Goal: Task Accomplishment & Management: Manage account settings

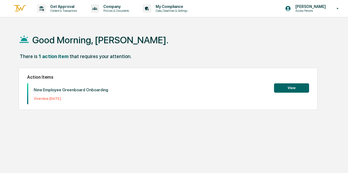
click at [290, 90] on button "View" at bounding box center [291, 87] width 35 height 9
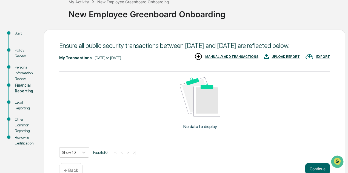
scroll to position [36, 0]
click at [20, 34] on div "Start" at bounding box center [25, 33] width 20 height 6
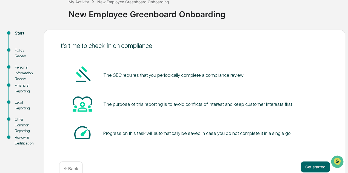
scroll to position [48, 0]
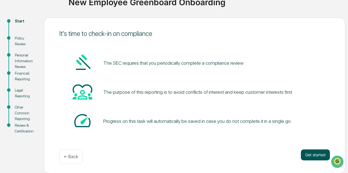
click at [317, 158] on button "Get started" at bounding box center [315, 154] width 29 height 11
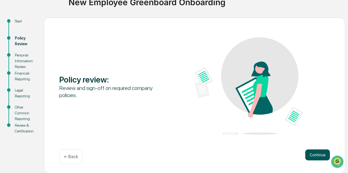
click at [311, 151] on button "Continue" at bounding box center [317, 154] width 25 height 11
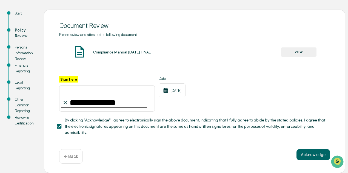
scroll to position [58, 0]
click at [320, 156] on button "Acknowledge" at bounding box center [312, 154] width 33 height 11
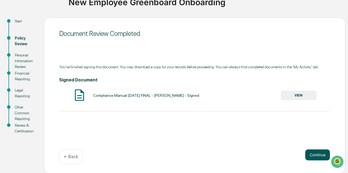
click at [316, 157] on button "Continue" at bounding box center [317, 154] width 25 height 11
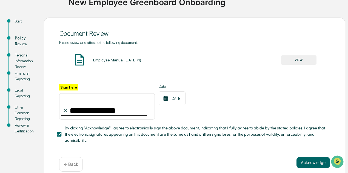
scroll to position [58, 0]
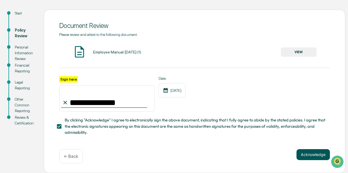
click at [313, 150] on button "Acknowledge" at bounding box center [312, 154] width 33 height 11
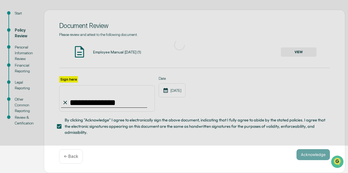
scroll to position [48, 0]
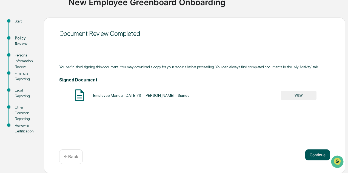
click at [313, 150] on button "Continue" at bounding box center [317, 154] width 25 height 11
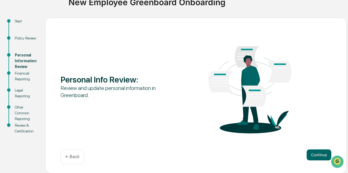
click at [313, 150] on button "Continue" at bounding box center [318, 154] width 25 height 11
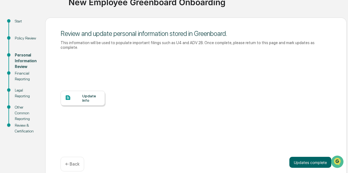
click at [89, 94] on div "Update Info" at bounding box center [91, 98] width 18 height 9
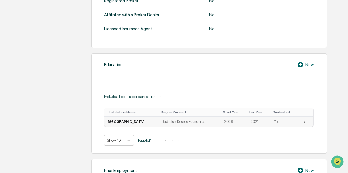
scroll to position [234, 0]
click at [213, 117] on td "Bachelors Degree Economics" at bounding box center [190, 121] width 62 height 10
click at [304, 119] on icon at bounding box center [304, 120] width 1 height 3
click at [295, 128] on div "Edit" at bounding box center [298, 128] width 18 height 9
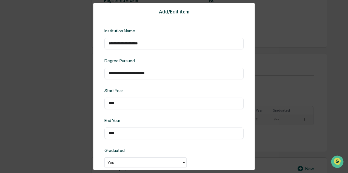
click at [116, 102] on input "****" at bounding box center [173, 102] width 131 height 5
type input "****"
click at [133, 90] on div "Start Year" at bounding box center [135, 90] width 63 height 5
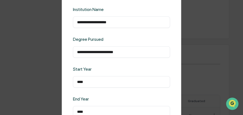
scroll to position [0, 0]
click at [139, 56] on div "**********" at bounding box center [121, 52] width 97 height 12
click at [141, 52] on input "**********" at bounding box center [121, 51] width 89 height 5
drag, startPoint x: 150, startPoint y: 52, endPoint x: 96, endPoint y: 55, distance: 53.5
click at [96, 55] on div "**********" at bounding box center [121, 52] width 97 height 12
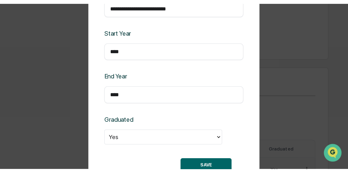
scroll to position [55, 0]
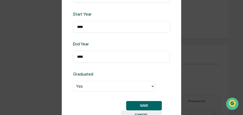
type input "**********"
click at [141, 104] on button "SAVE" at bounding box center [144, 105] width 36 height 9
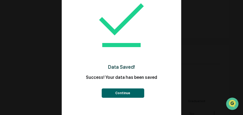
click at [119, 92] on button "Continue" at bounding box center [122, 92] width 42 height 9
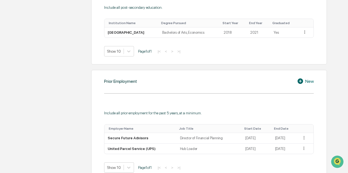
scroll to position [324, 0]
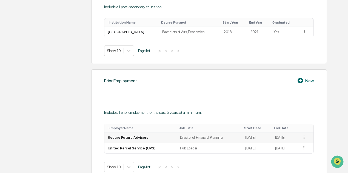
click at [301, 138] on icon at bounding box center [303, 136] width 5 height 5
click at [298, 142] on div "Edit" at bounding box center [298, 144] width 18 height 9
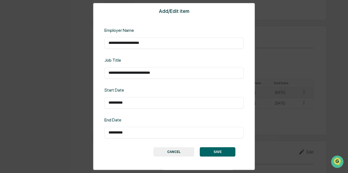
scroll to position [367, 0]
click at [216, 149] on button "SAVE" at bounding box center [218, 151] width 36 height 9
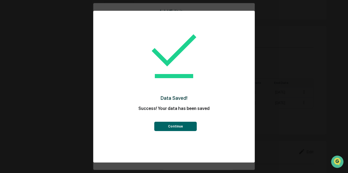
click at [180, 116] on div "Continue" at bounding box center [173, 122] width 139 height 16
click at [173, 122] on button "Continue" at bounding box center [175, 126] width 42 height 9
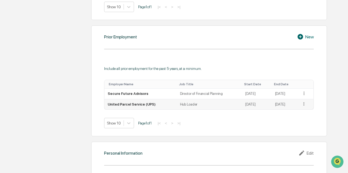
click at [185, 107] on td "Hub Loader" at bounding box center [209, 104] width 65 height 10
click at [303, 105] on icon at bounding box center [303, 103] width 5 height 5
click at [301, 112] on div "Edit" at bounding box center [298, 111] width 18 height 9
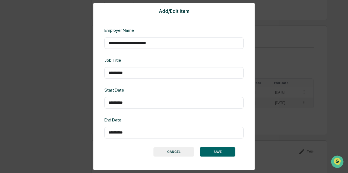
scroll to position [0, 0]
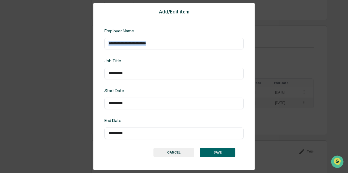
drag, startPoint x: 186, startPoint y: 47, endPoint x: 142, endPoint y: 47, distance: 44.6
click at [142, 47] on div "**********" at bounding box center [173, 44] width 139 height 12
click at [131, 45] on input "**********" at bounding box center [173, 43] width 131 height 5
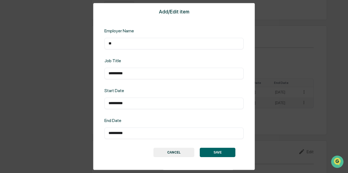
type input "*"
type input "**********"
type input "*******"
type input "**********"
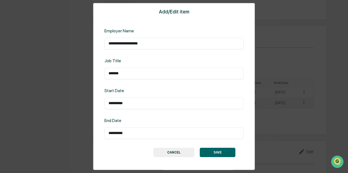
click at [214, 149] on button "SAVE" at bounding box center [218, 152] width 36 height 9
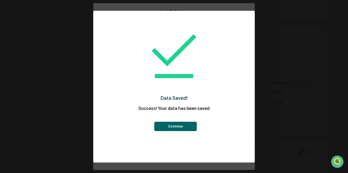
click at [189, 130] on button "Continue" at bounding box center [175, 126] width 42 height 9
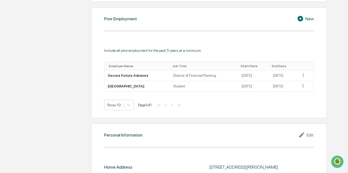
scroll to position [443, 0]
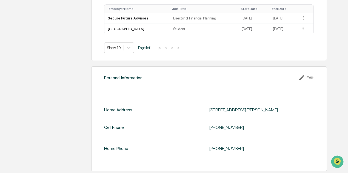
click at [305, 75] on icon at bounding box center [302, 77] width 8 height 7
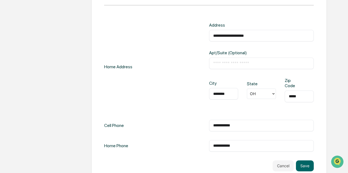
scroll to position [533, 0]
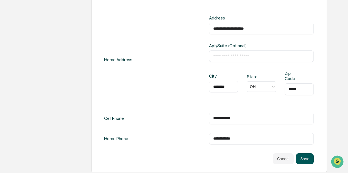
click at [303, 157] on button "Save" at bounding box center [305, 158] width 18 height 11
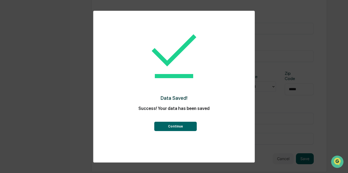
click at [185, 125] on button "Continue" at bounding box center [175, 126] width 42 height 9
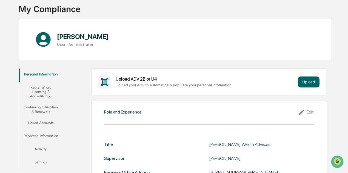
scroll to position [12, 0]
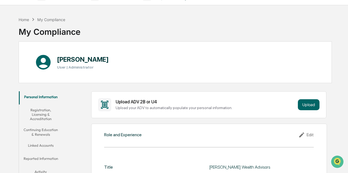
click at [35, 110] on button "Registration, Licensing & Accreditation" at bounding box center [41, 114] width 44 height 20
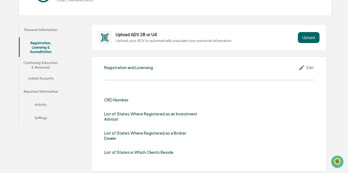
scroll to position [80, 0]
click at [46, 28] on button "Personal Information" at bounding box center [41, 30] width 44 height 13
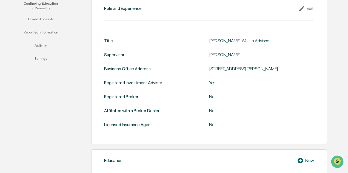
scroll to position [48, 0]
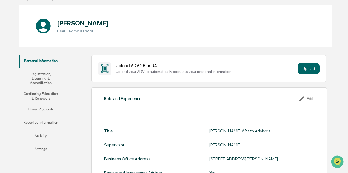
click at [42, 79] on button "Registration, Licensing & Accreditation" at bounding box center [41, 78] width 44 height 20
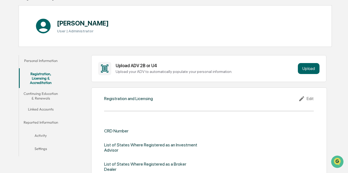
click at [309, 94] on div "Registration and Licensing Edit CRD Number List of States Where Registered as a…" at bounding box center [208, 144] width 235 height 115
click at [307, 100] on div "Edit" at bounding box center [305, 98] width 15 height 7
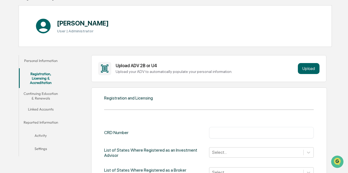
click at [230, 135] on div "​" at bounding box center [261, 133] width 105 height 12
click at [222, 130] on input "text" at bounding box center [261, 132] width 97 height 5
paste input "**********"
type input "*"
click at [90, 22] on h1 "[PERSON_NAME]" at bounding box center [83, 23] width 52 height 8
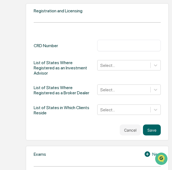
scroll to position [248, 0]
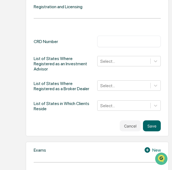
click at [125, 36] on div "​" at bounding box center [129, 42] width 64 height 12
click at [122, 39] on input "text" at bounding box center [128, 41] width 55 height 5
type input "*******"
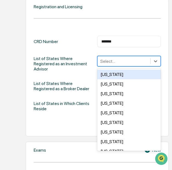
click at [147, 59] on div at bounding box center [123, 61] width 47 height 6
type input "**"
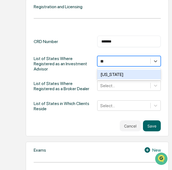
click at [140, 77] on div "Ohio" at bounding box center [129, 75] width 64 height 10
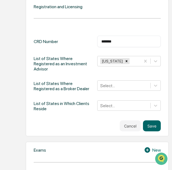
click at [157, 51] on div "CRD Number ******* ​ List of States Where Registered as an Investment Advisor O…" at bounding box center [97, 74] width 127 height 76
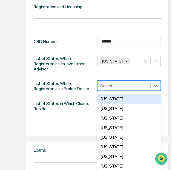
scroll to position [253, 0]
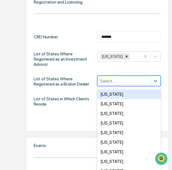
click at [143, 86] on div "50 results available. Use Up and Down to choose options, press Enter to select …" at bounding box center [129, 81] width 64 height 10
click at [136, 65] on div "Ohio" at bounding box center [129, 59] width 64 height 16
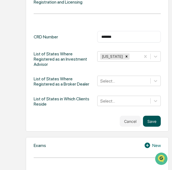
click at [149, 122] on button "Save" at bounding box center [152, 121] width 18 height 11
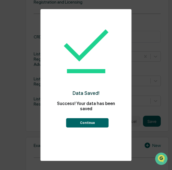
click at [81, 122] on button "Continue" at bounding box center [87, 122] width 42 height 9
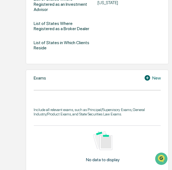
scroll to position [304, 0]
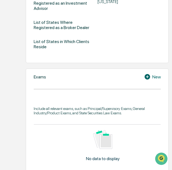
click at [154, 81] on div "Exams New Include all relevant exams, such as Principal/Supervisory Exams, Gene…" at bounding box center [97, 131] width 143 height 126
click at [159, 74] on div "New" at bounding box center [152, 76] width 17 height 7
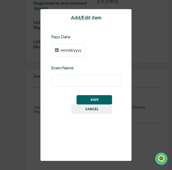
click at [75, 51] on div "mm/dd/yyyy" at bounding box center [71, 50] width 22 height 4
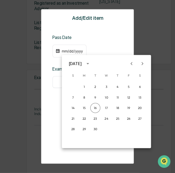
scroll to position [305, 0]
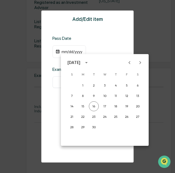
click at [62, 51] on div at bounding box center [87, 86] width 175 height 173
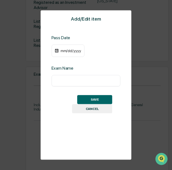
scroll to position [304, 0]
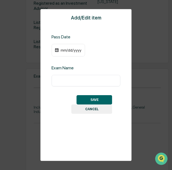
click at [62, 52] on div "mm/dd/yyyy" at bounding box center [71, 50] width 22 height 4
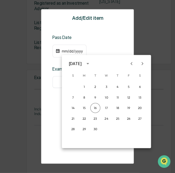
scroll to position [305, 0]
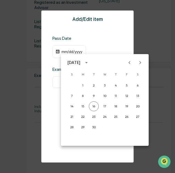
click at [80, 64] on div "September 2025" at bounding box center [73, 62] width 13 height 6
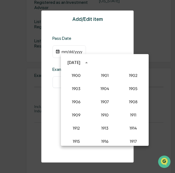
scroll to position [507, 0]
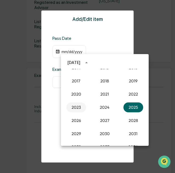
click at [77, 107] on button "2023" at bounding box center [76, 107] width 20 height 10
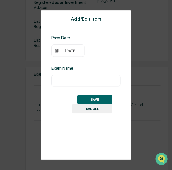
scroll to position [304, 0]
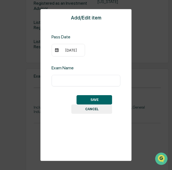
click at [61, 52] on div "09/16/2023" at bounding box center [71, 50] width 22 height 4
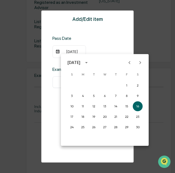
click at [82, 61] on div "September 2023" at bounding box center [74, 62] width 15 height 6
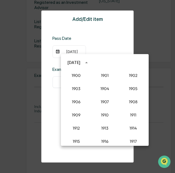
scroll to position [507, 0]
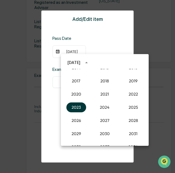
click at [80, 108] on button "2023" at bounding box center [76, 107] width 20 height 10
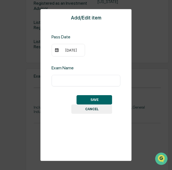
click at [66, 48] on div "09/16/2023" at bounding box center [71, 50] width 22 height 4
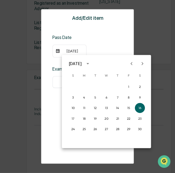
scroll to position [305, 0]
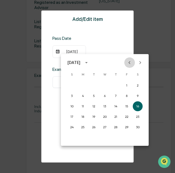
click at [130, 62] on icon "Previous month" at bounding box center [129, 62] width 6 height 6
click at [131, 62] on icon "Previous month" at bounding box center [129, 62] width 6 height 6
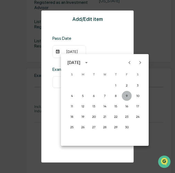
click at [130, 96] on button "9" at bounding box center [127, 96] width 10 height 10
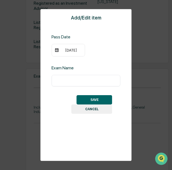
click at [92, 82] on input "text" at bounding box center [86, 80] width 61 height 5
type input "**********"
click at [104, 97] on button "SAVE" at bounding box center [95, 99] width 36 height 9
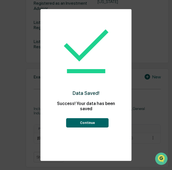
click at [99, 119] on button "Continue" at bounding box center [87, 122] width 42 height 9
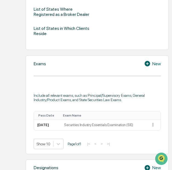
scroll to position [317, 0]
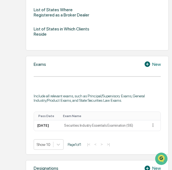
click at [148, 64] on icon at bounding box center [148, 64] width 8 height 7
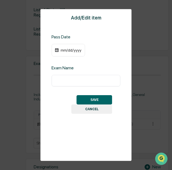
click at [72, 81] on input "text" at bounding box center [86, 80] width 61 height 5
type input "********"
click at [63, 48] on div "mm/dd/yyyy" at bounding box center [71, 50] width 22 height 4
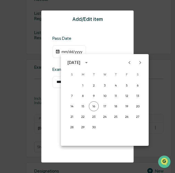
click at [80, 62] on div "September 2025" at bounding box center [73, 62] width 13 height 6
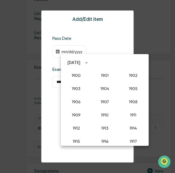
scroll to position [507, 0]
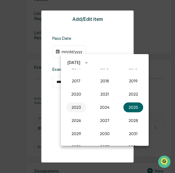
click at [79, 107] on button "2023" at bounding box center [76, 107] width 20 height 10
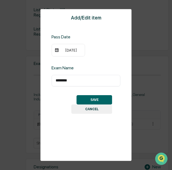
click at [59, 48] on img at bounding box center [56, 50] width 4 height 4
click at [63, 49] on div "09/16/2023" at bounding box center [71, 50] width 22 height 4
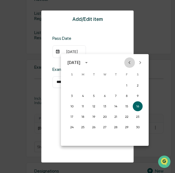
click at [129, 61] on icon "Previous month" at bounding box center [129, 62] width 6 height 6
click at [84, 85] on button "1" at bounding box center [83, 85] width 10 height 10
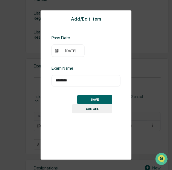
scroll to position [317, 0]
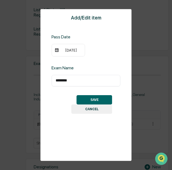
click at [94, 97] on button "SAVE" at bounding box center [95, 99] width 36 height 9
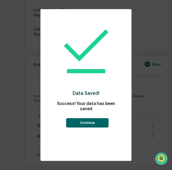
click at [95, 118] on button "Continue" at bounding box center [87, 122] width 42 height 9
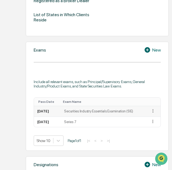
scroll to position [333, 0]
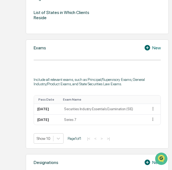
click at [147, 47] on icon at bounding box center [148, 47] width 8 height 7
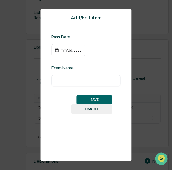
click at [87, 84] on div "​" at bounding box center [85, 81] width 69 height 12
click at [87, 82] on input "text" at bounding box center [86, 80] width 61 height 5
click at [87, 82] on input "*" at bounding box center [86, 80] width 61 height 5
type input "*********"
click at [54, 48] on div "mm/dd/yyyy" at bounding box center [67, 50] width 33 height 13
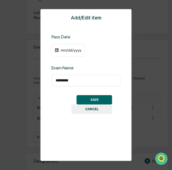
click at [56, 46] on div "mm/dd/yyyy" at bounding box center [67, 50] width 33 height 13
click at [56, 52] on img at bounding box center [56, 50] width 4 height 4
click at [63, 51] on div "mm/dd/yyyy" at bounding box center [71, 50] width 22 height 4
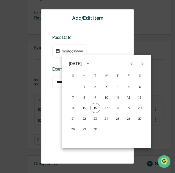
scroll to position [330, 0]
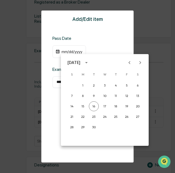
click at [79, 59] on div "September 2025" at bounding box center [73, 62] width 13 height 6
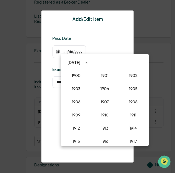
scroll to position [507, 0]
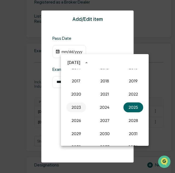
click at [83, 106] on button "2023" at bounding box center [76, 107] width 20 height 10
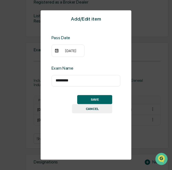
scroll to position [333, 0]
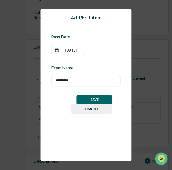
click at [64, 52] on div "09/16/2023" at bounding box center [71, 50] width 22 height 4
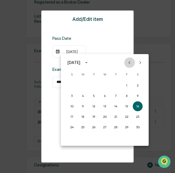
click at [127, 61] on icon "Previous month" at bounding box center [129, 62] width 6 height 6
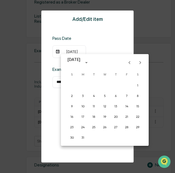
click at [127, 61] on icon "Previous month" at bounding box center [129, 62] width 6 height 6
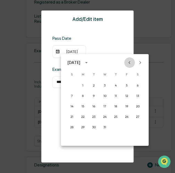
click at [127, 61] on icon "Previous month" at bounding box center [129, 62] width 6 height 6
click at [127, 119] on button "24" at bounding box center [127, 116] width 10 height 10
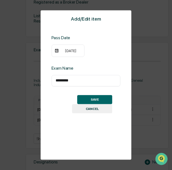
scroll to position [333, 0]
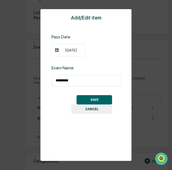
click at [90, 96] on button "SAVE" at bounding box center [95, 99] width 36 height 9
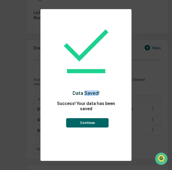
click at [90, 96] on h3 "Data Saved!" at bounding box center [85, 93] width 69 height 6
click at [89, 119] on button "Continue" at bounding box center [87, 122] width 42 height 9
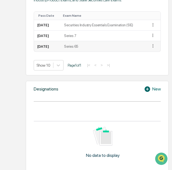
scroll to position [417, 1]
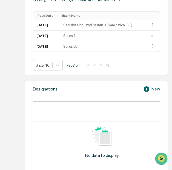
click at [153, 90] on div "New" at bounding box center [151, 89] width 17 height 7
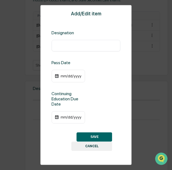
click at [103, 148] on button "CANCEL" at bounding box center [91, 146] width 41 height 9
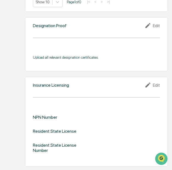
scroll to position [596, 1]
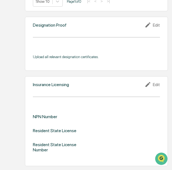
click at [155, 81] on div "Edit" at bounding box center [152, 84] width 15 height 7
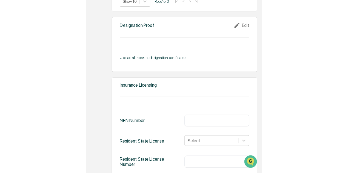
scroll to position [596, 0]
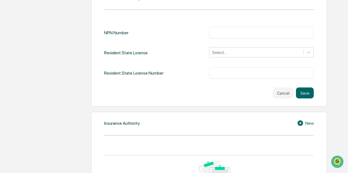
click at [236, 27] on div "​" at bounding box center [261, 33] width 105 height 12
click at [234, 30] on input "text" at bounding box center [261, 32] width 97 height 5
paste input "********"
type input "********"
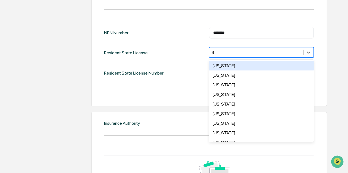
type input "**"
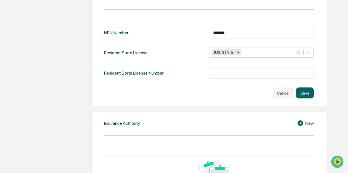
click at [193, 67] on div "Resident State License Number ​" at bounding box center [208, 73] width 209 height 12
click at [222, 70] on input "text" at bounding box center [261, 72] width 97 height 5
paste input "*******"
type input "*******"
click at [302, 87] on button "Save" at bounding box center [305, 92] width 18 height 11
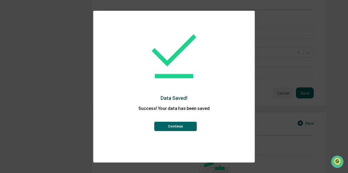
click at [177, 127] on button "Continue" at bounding box center [175, 126] width 42 height 9
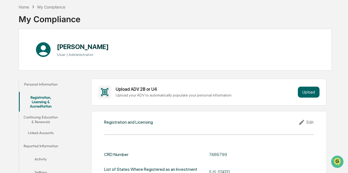
scroll to position [24, 0]
click at [43, 119] on button "Continuing Education & Renewals" at bounding box center [41, 120] width 44 height 16
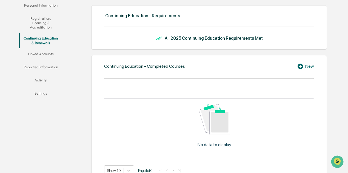
scroll to position [103, 0]
click at [31, 51] on button "Linked Accounts" at bounding box center [41, 54] width 44 height 13
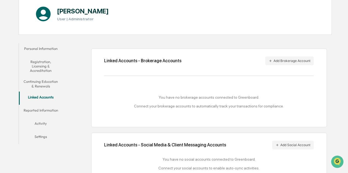
scroll to position [74, 0]
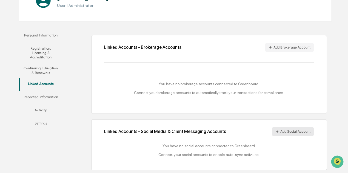
click at [298, 131] on button "Add Social Account" at bounding box center [293, 131] width 42 height 9
click at [50, 92] on button "Reported Information" at bounding box center [41, 97] width 44 height 13
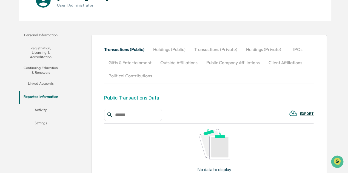
drag, startPoint x: 50, startPoint y: 92, endPoint x: 217, endPoint y: 31, distance: 177.4
click at [217, 31] on div "Personal Information Registration, Licensing & Accreditation Continuing Educati…" at bounding box center [175, 129] width 313 height 205
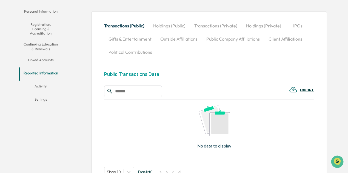
scroll to position [98, 0]
click at [53, 87] on button "Activity" at bounding box center [41, 86] width 44 height 13
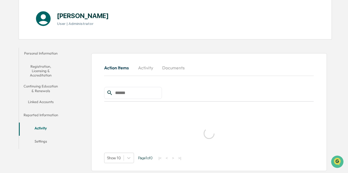
scroll to position [35, 0]
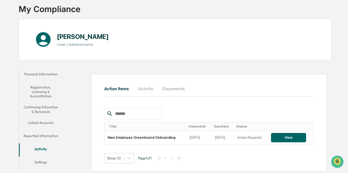
click at [151, 94] on button "Activity" at bounding box center [145, 88] width 25 height 13
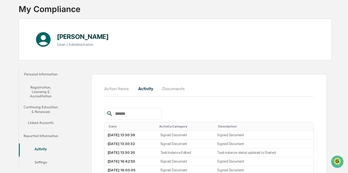
click at [173, 90] on button "Documents" at bounding box center [173, 88] width 31 height 13
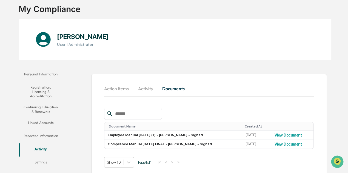
click at [116, 91] on button "Action Items" at bounding box center [118, 88] width 29 height 13
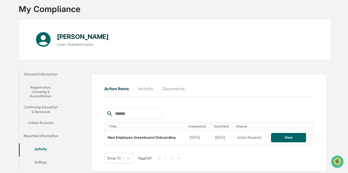
click at [48, 160] on button "Settings" at bounding box center [41, 162] width 44 height 13
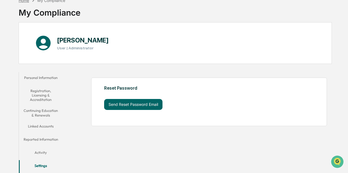
click at [21, 1] on div "Home" at bounding box center [24, 0] width 10 height 5
